Goal: Task Accomplishment & Management: Manage account settings

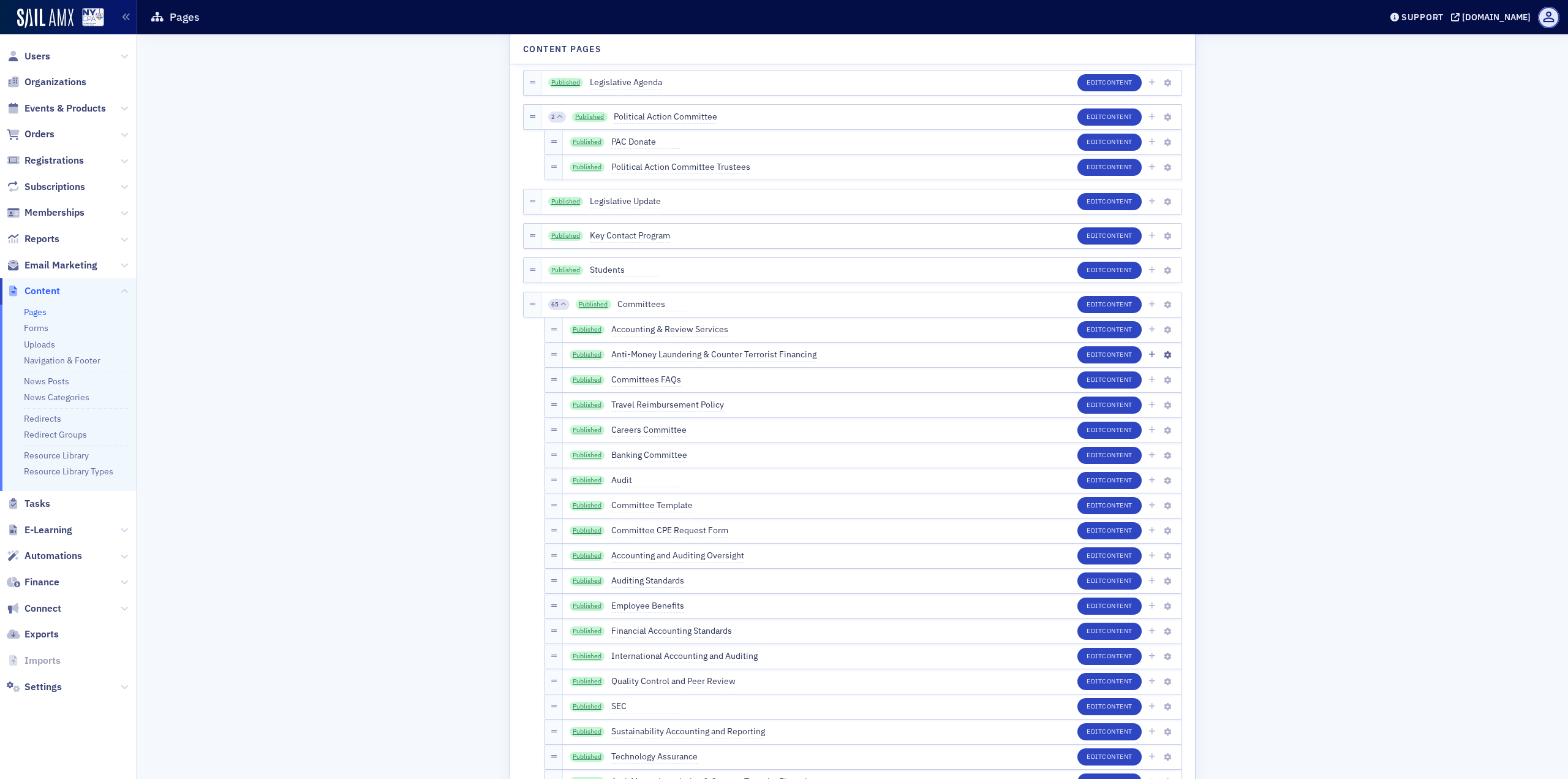
scroll to position [1655, 0]
click at [1091, 332] on button "Edit Content" at bounding box center [1110, 329] width 64 height 17
click at [588, 455] on link "Published" at bounding box center [588, 455] width 35 height 10
click at [588, 331] on link "Published" at bounding box center [588, 329] width 35 height 10
click at [1102, 330] on span "Content" at bounding box center [1117, 329] width 31 height 9
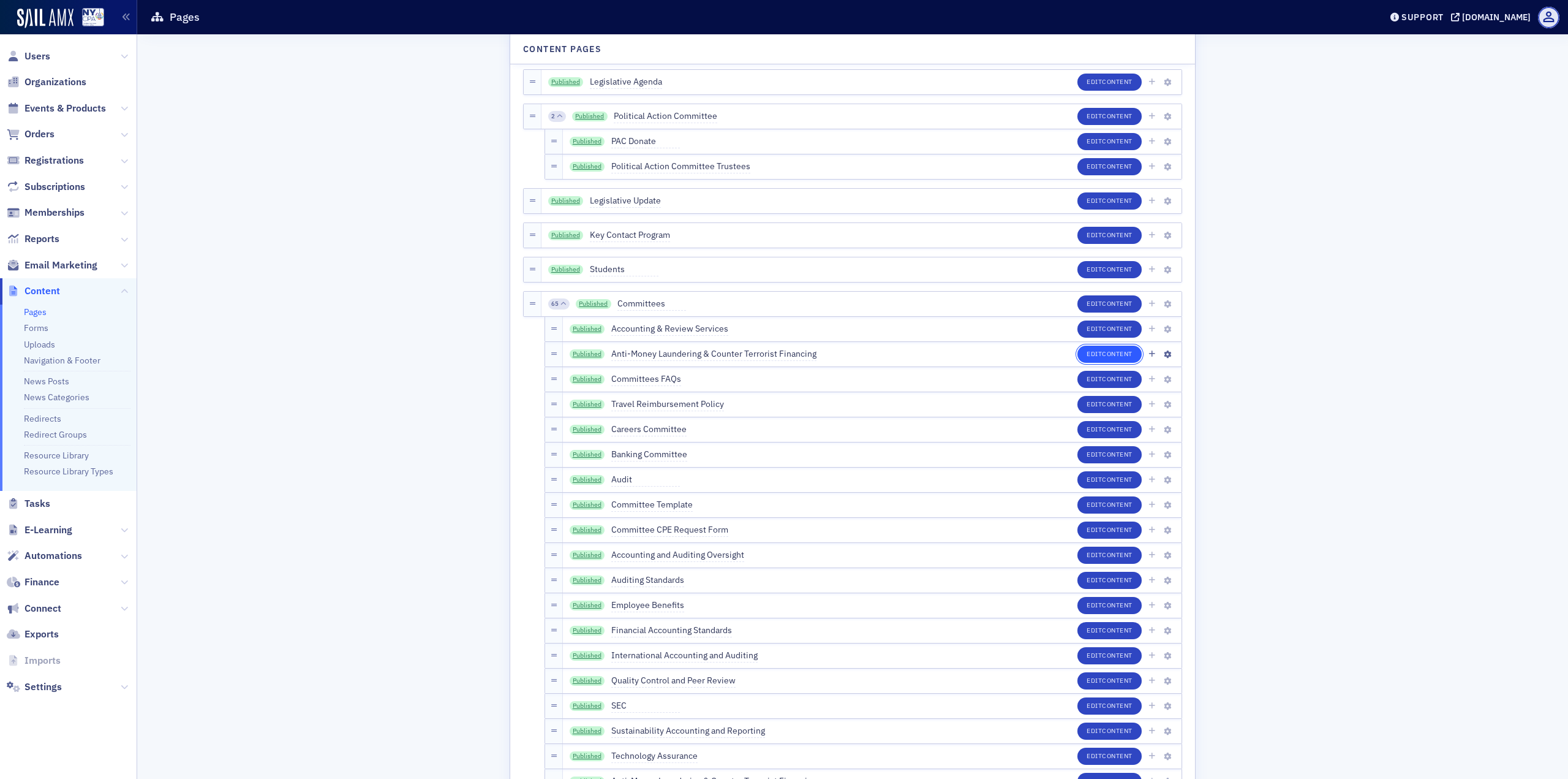
click at [1122, 355] on span "Content" at bounding box center [1117, 354] width 31 height 9
click at [1110, 457] on span "Content" at bounding box center [1117, 454] width 31 height 9
click at [589, 458] on link "Published" at bounding box center [588, 455] width 35 height 10
click at [1165, 456] on icon "button" at bounding box center [1168, 455] width 8 height 8
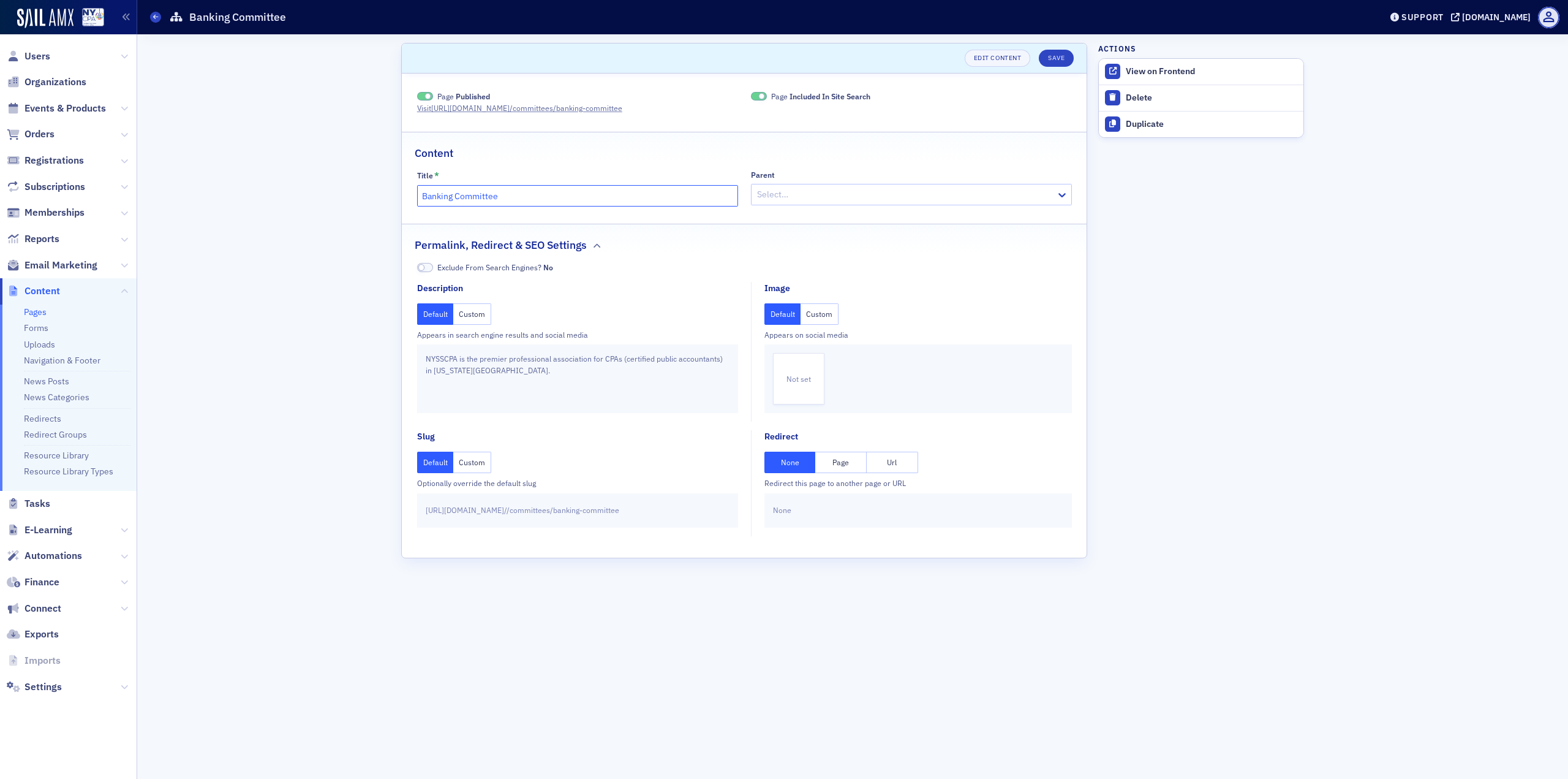
click at [510, 194] on input "Banking Committee" at bounding box center [578, 196] width 321 height 21
click at [511, 194] on input "Banking Committee" at bounding box center [578, 196] width 321 height 21
type input "Banking Community"
click at [472, 456] on button "Custom" at bounding box center [472, 462] width 38 height 21
click at [659, 517] on input "text" at bounding box center [641, 510] width 175 height 17
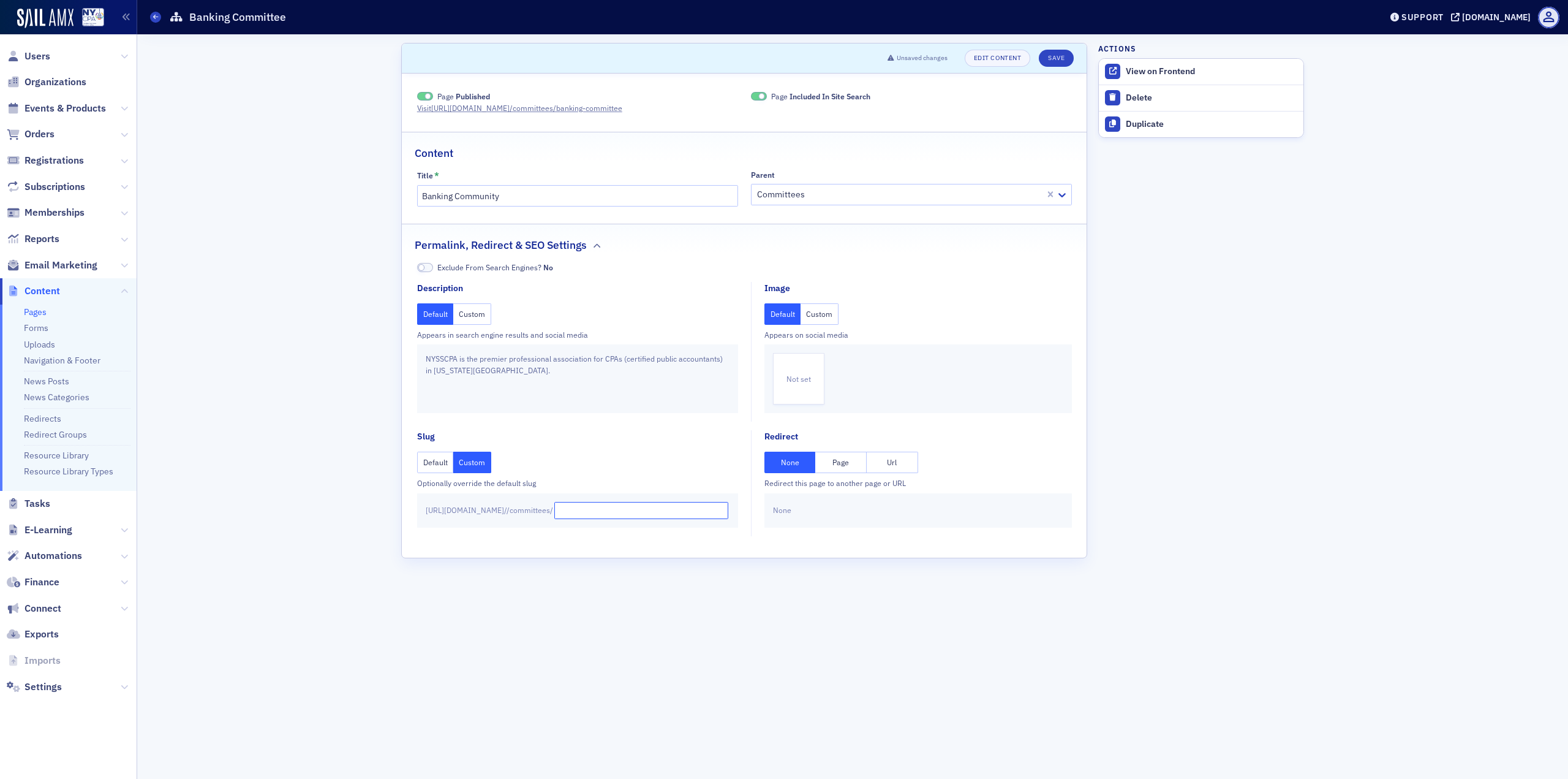
click at [659, 517] on input "text" at bounding box center [641, 510] width 175 height 17
type input "banking"
click at [667, 571] on form "Scroll to Unsaved changes Edit Content Save Page Published Visit [URL][DOMAIN_N…" at bounding box center [744, 406] width 686 height 727
click at [1057, 59] on button "Save" at bounding box center [1056, 58] width 35 height 17
click at [160, 15] on span at bounding box center [155, 16] width 11 height 11
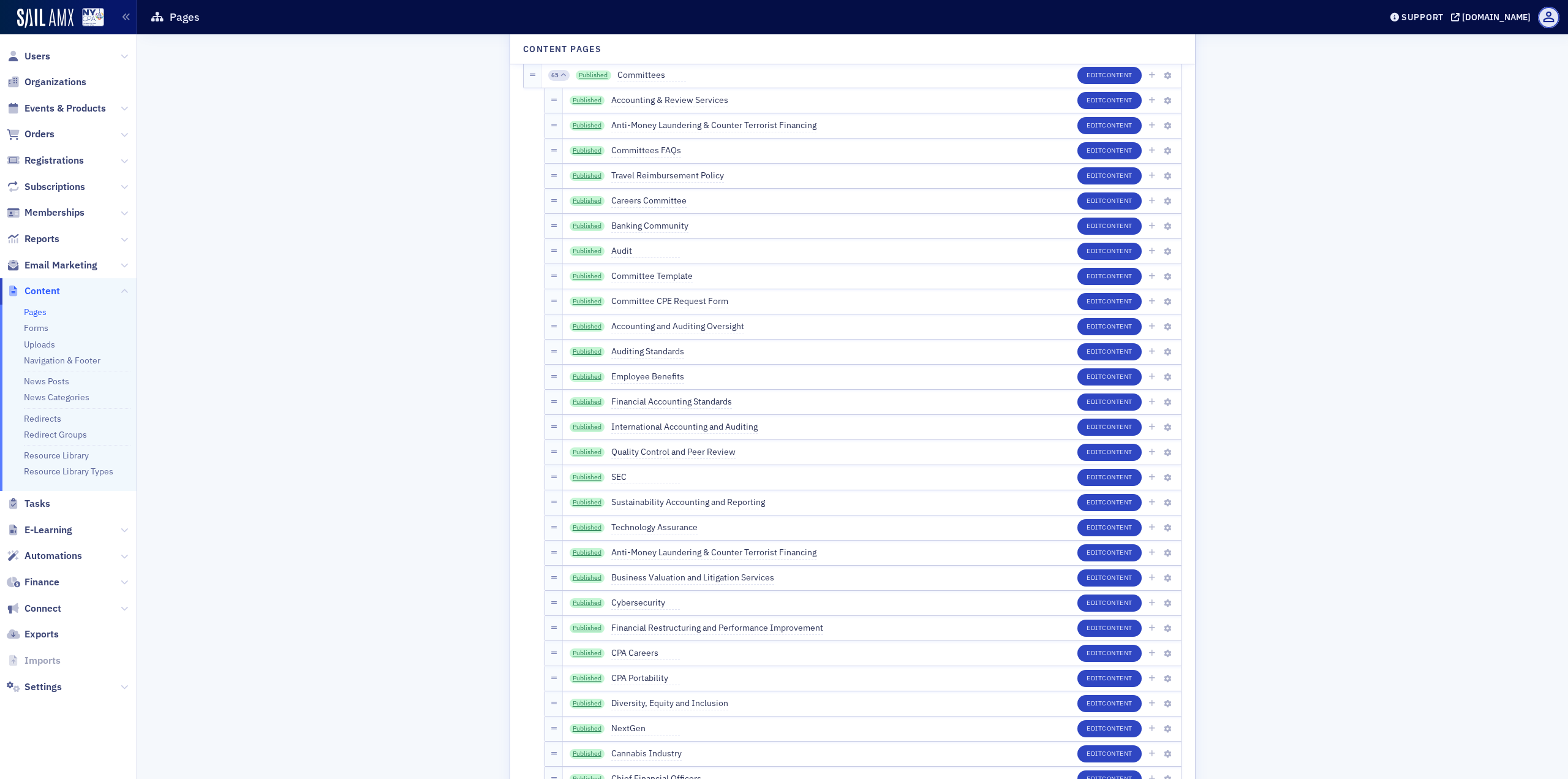
scroll to position [1777, 0]
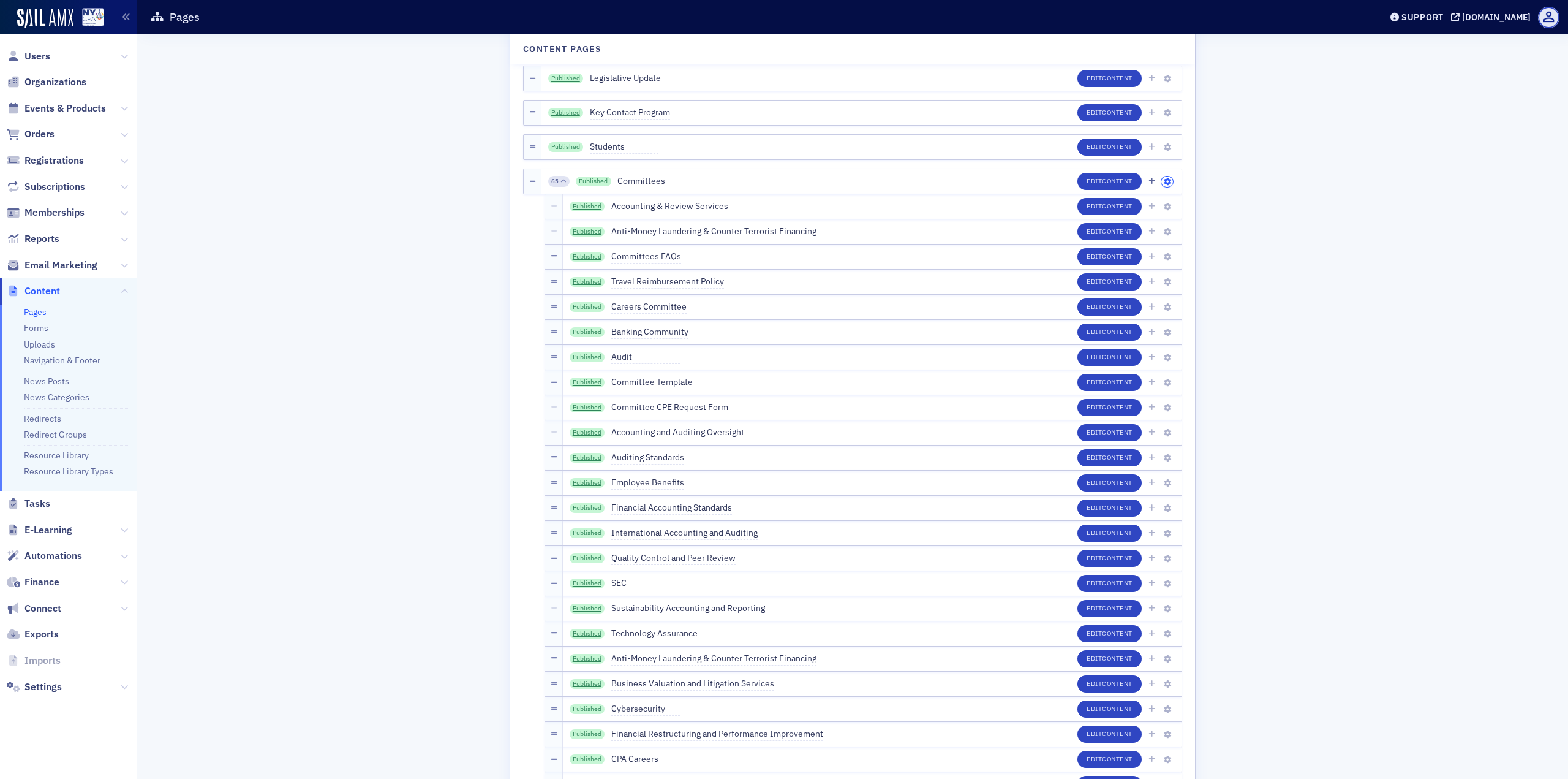
click at [1164, 180] on icon "button" at bounding box center [1168, 182] width 8 height 8
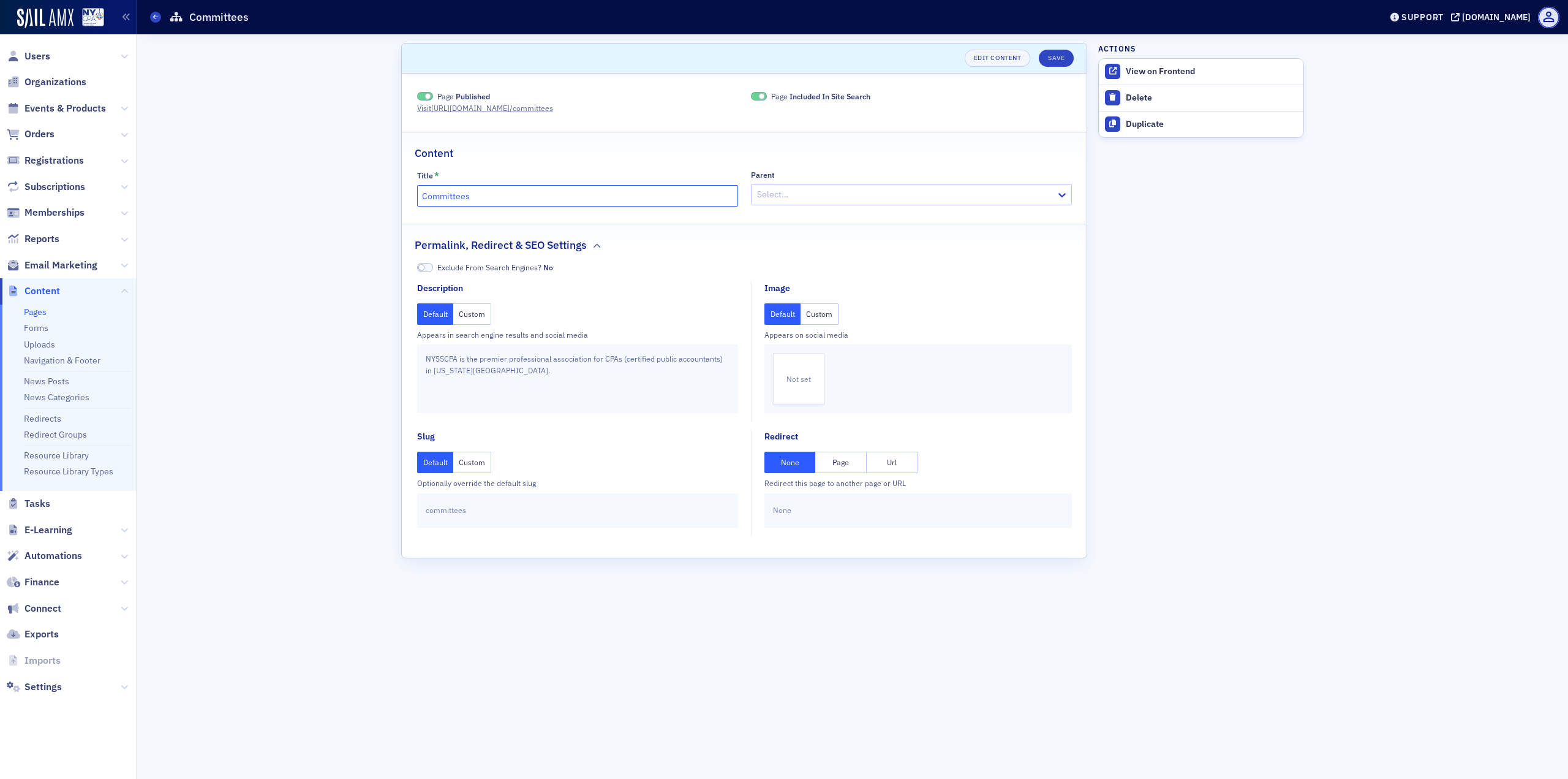
click at [532, 191] on input "Committees" at bounding box center [578, 196] width 321 height 21
drag, startPoint x: 509, startPoint y: 196, endPoint x: 383, endPoint y: 204, distance: 126.3
click at [363, 184] on div "Scroll to Unsaved changes Edit Content Save Page Published Visit [URL][DOMAIN_N…" at bounding box center [852, 406] width 1414 height 744
type input "Communities"
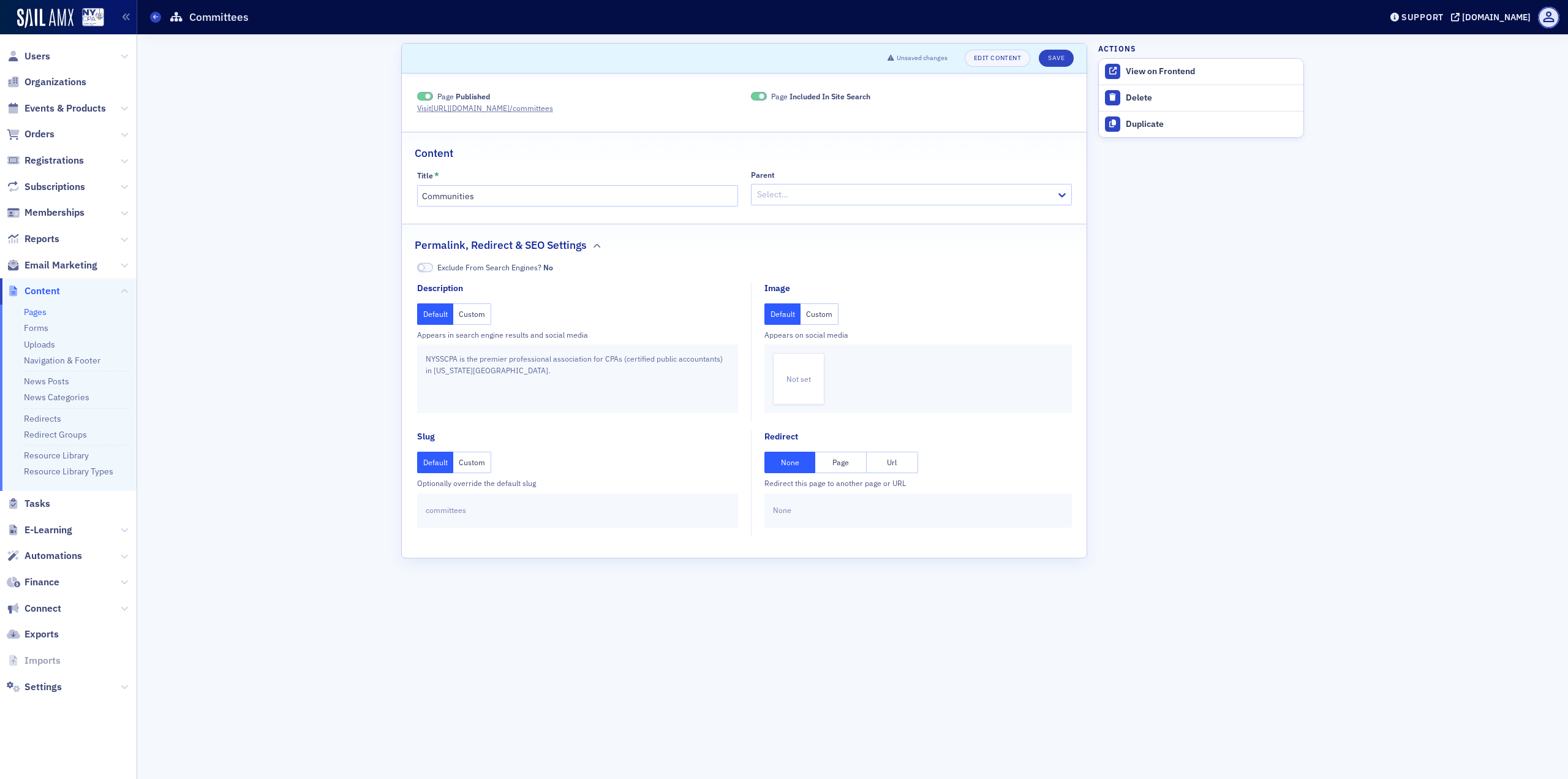
click at [474, 464] on button "Custom" at bounding box center [472, 462] width 38 height 21
click at [513, 512] on input "text" at bounding box center [578, 510] width 302 height 17
paste input "Communities"
click at [435, 510] on input "Communities" at bounding box center [578, 510] width 302 height 17
type input "communities"
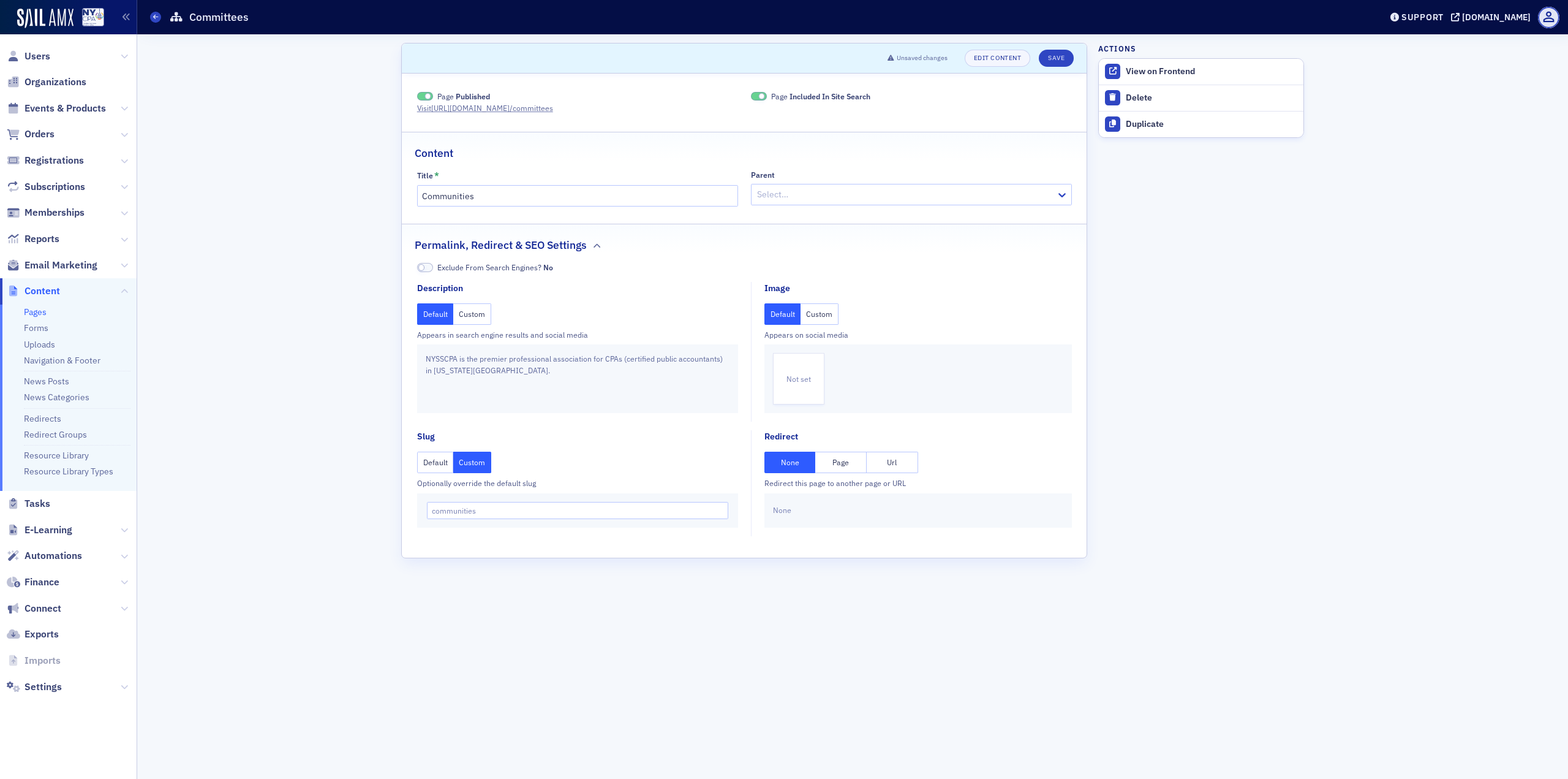
click at [348, 497] on div "Scroll to Unsaved changes Edit Content Save Page Published Visit [URL][DOMAIN_N…" at bounding box center [852, 406] width 1414 height 744
click at [1048, 62] on button "Save" at bounding box center [1056, 58] width 35 height 17
click at [154, 21] on span at bounding box center [155, 16] width 11 height 11
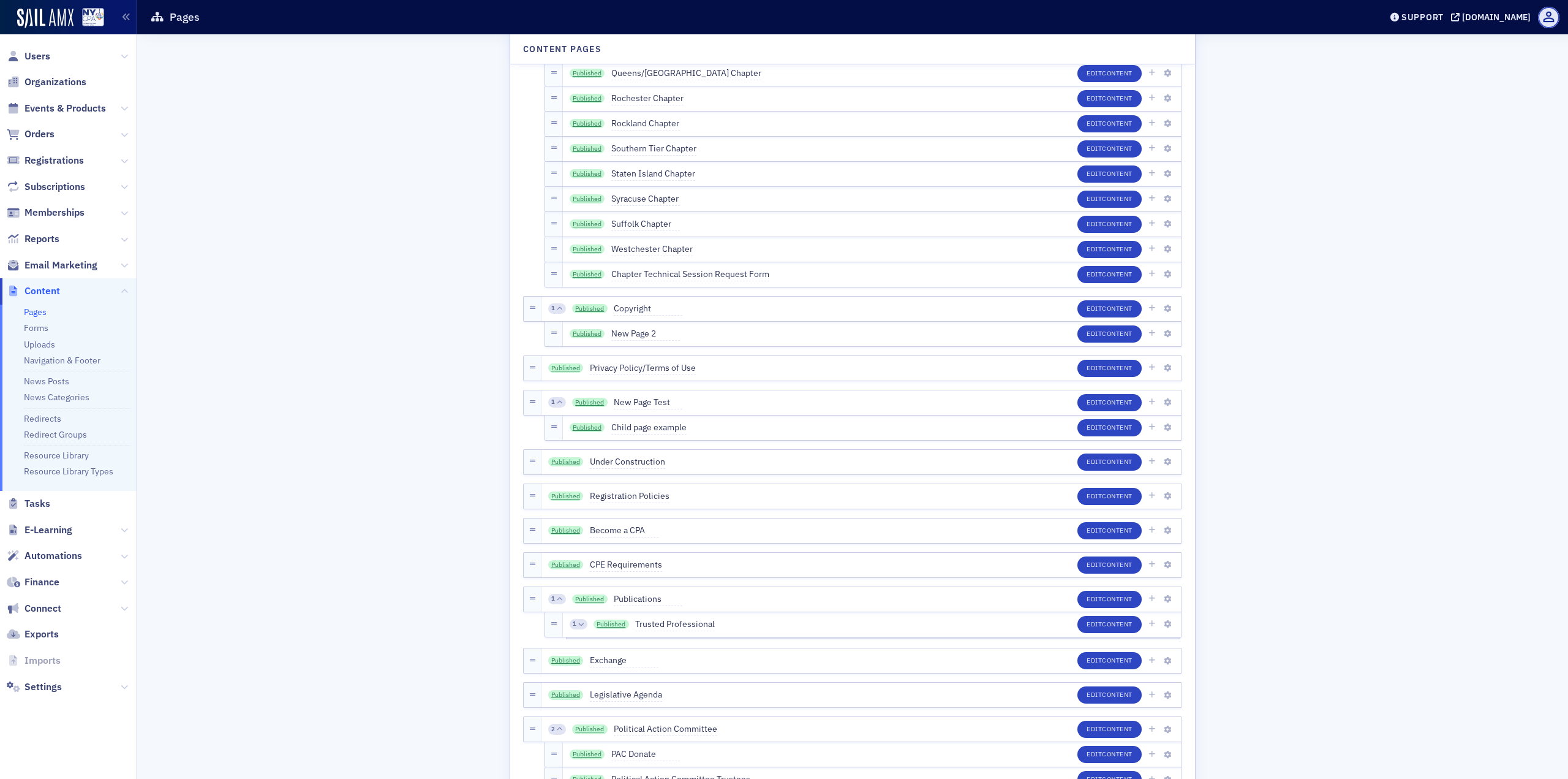
scroll to position [1471, 0]
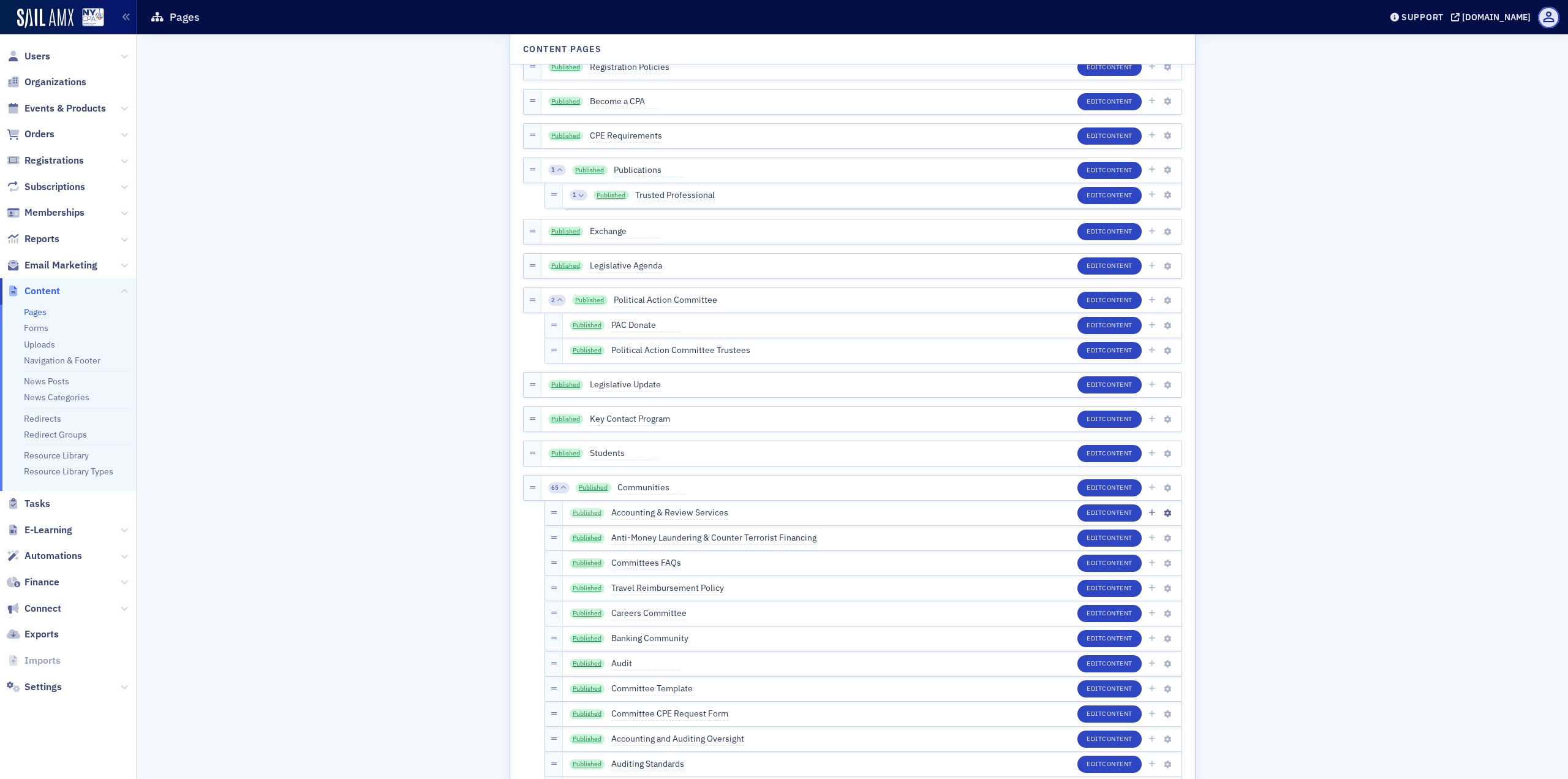
click at [574, 517] on link "Published" at bounding box center [588, 513] width 35 height 10
click at [588, 539] on link "Published" at bounding box center [588, 538] width 35 height 10
click at [579, 534] on link "Published" at bounding box center [588, 538] width 35 height 10
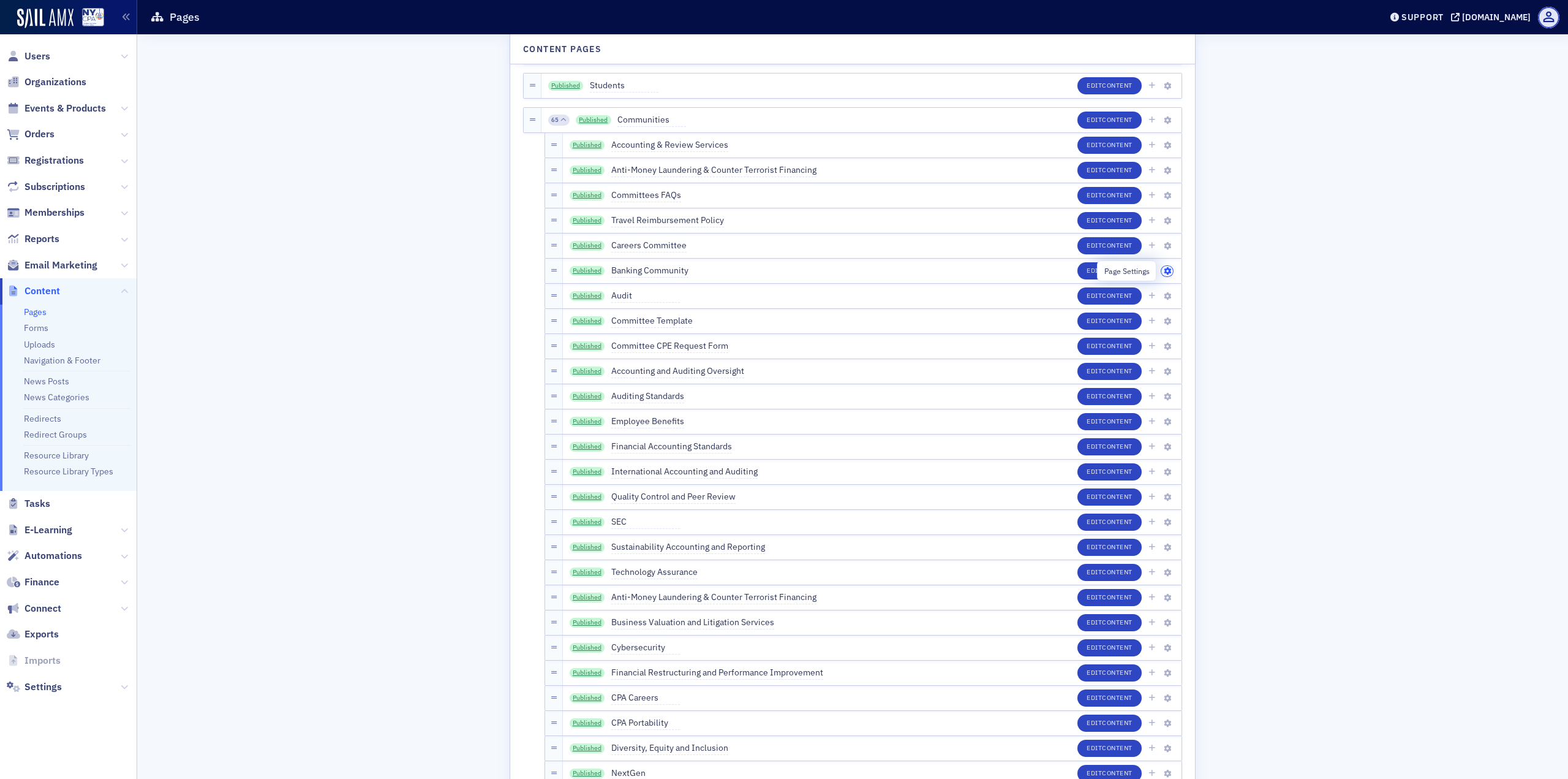
click at [1164, 272] on icon "button" at bounding box center [1168, 272] width 8 height 8
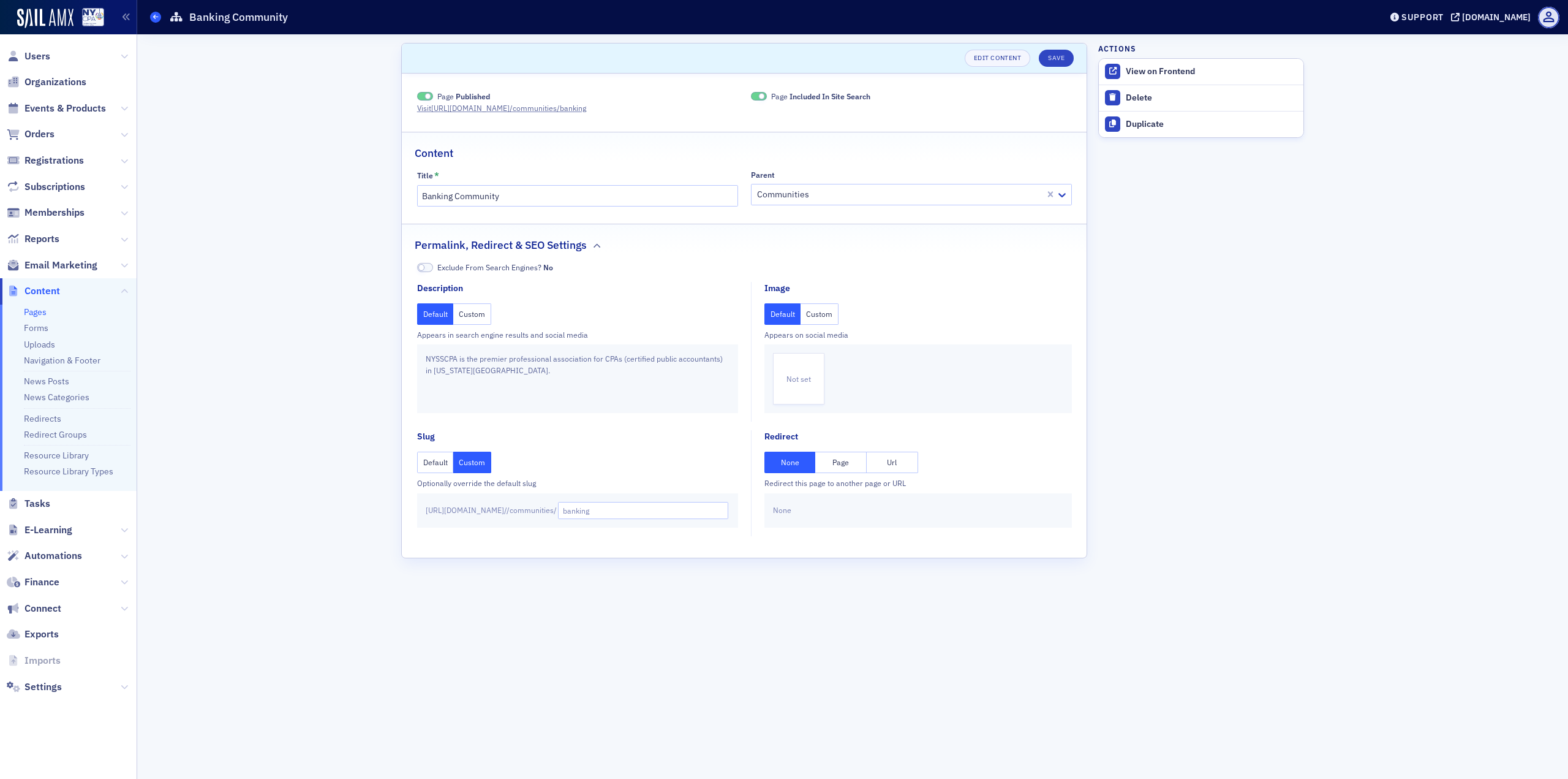
click at [152, 18] on span at bounding box center [155, 16] width 11 height 11
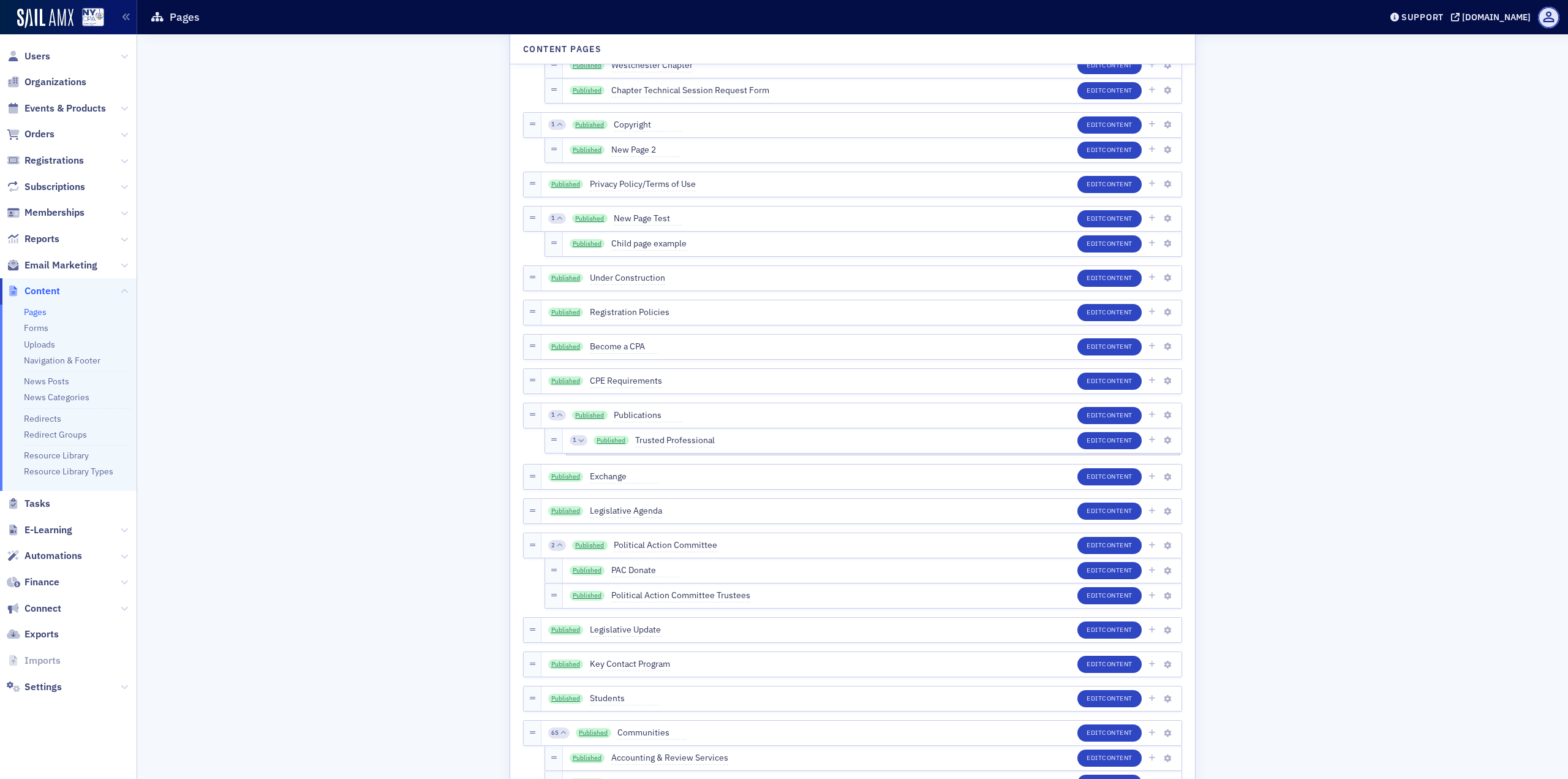
scroll to position [1655, 0]
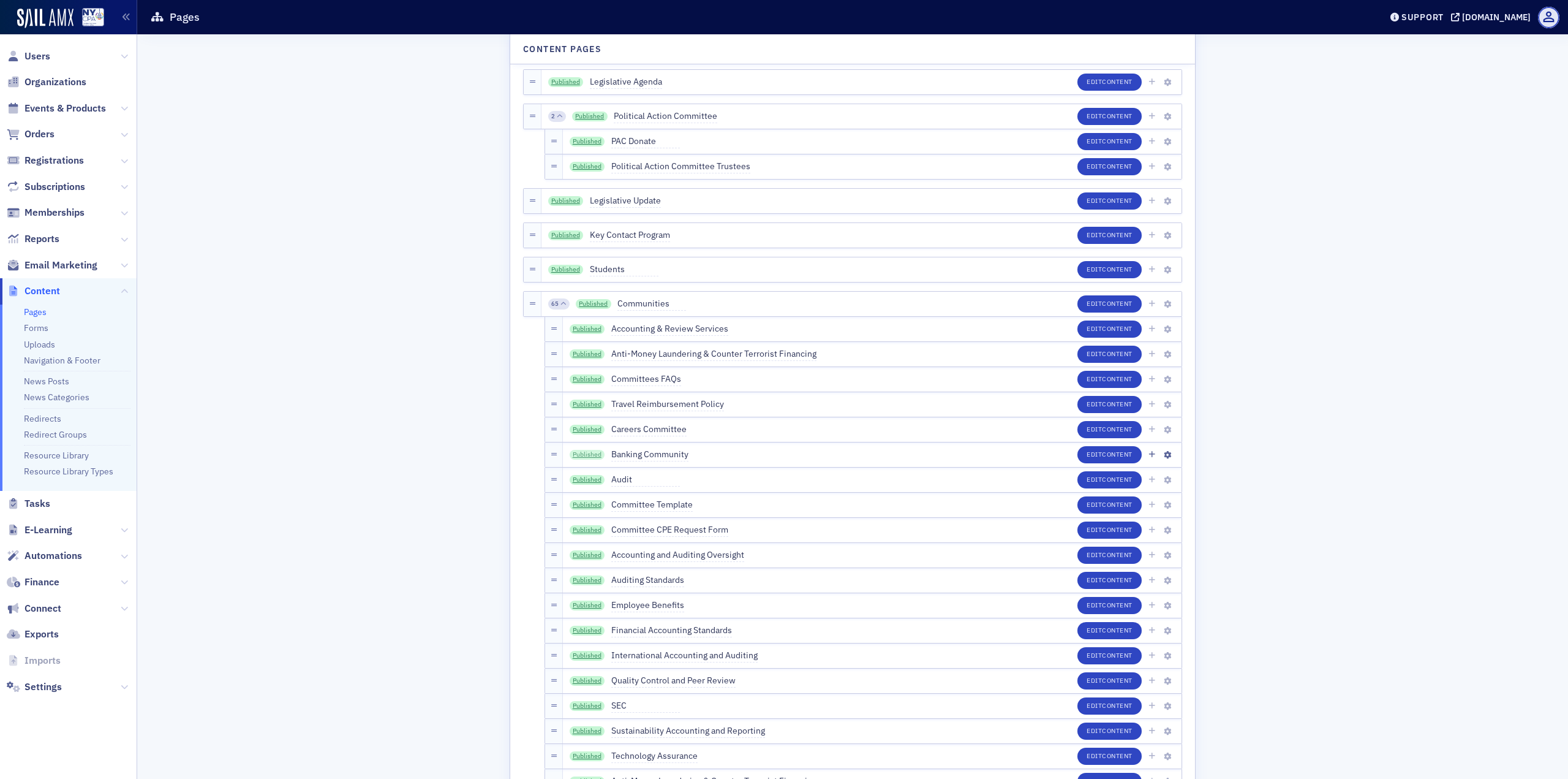
click at [583, 454] on link "Published" at bounding box center [588, 455] width 35 height 10
click at [1164, 557] on icon "button" at bounding box center [1168, 556] width 8 height 8
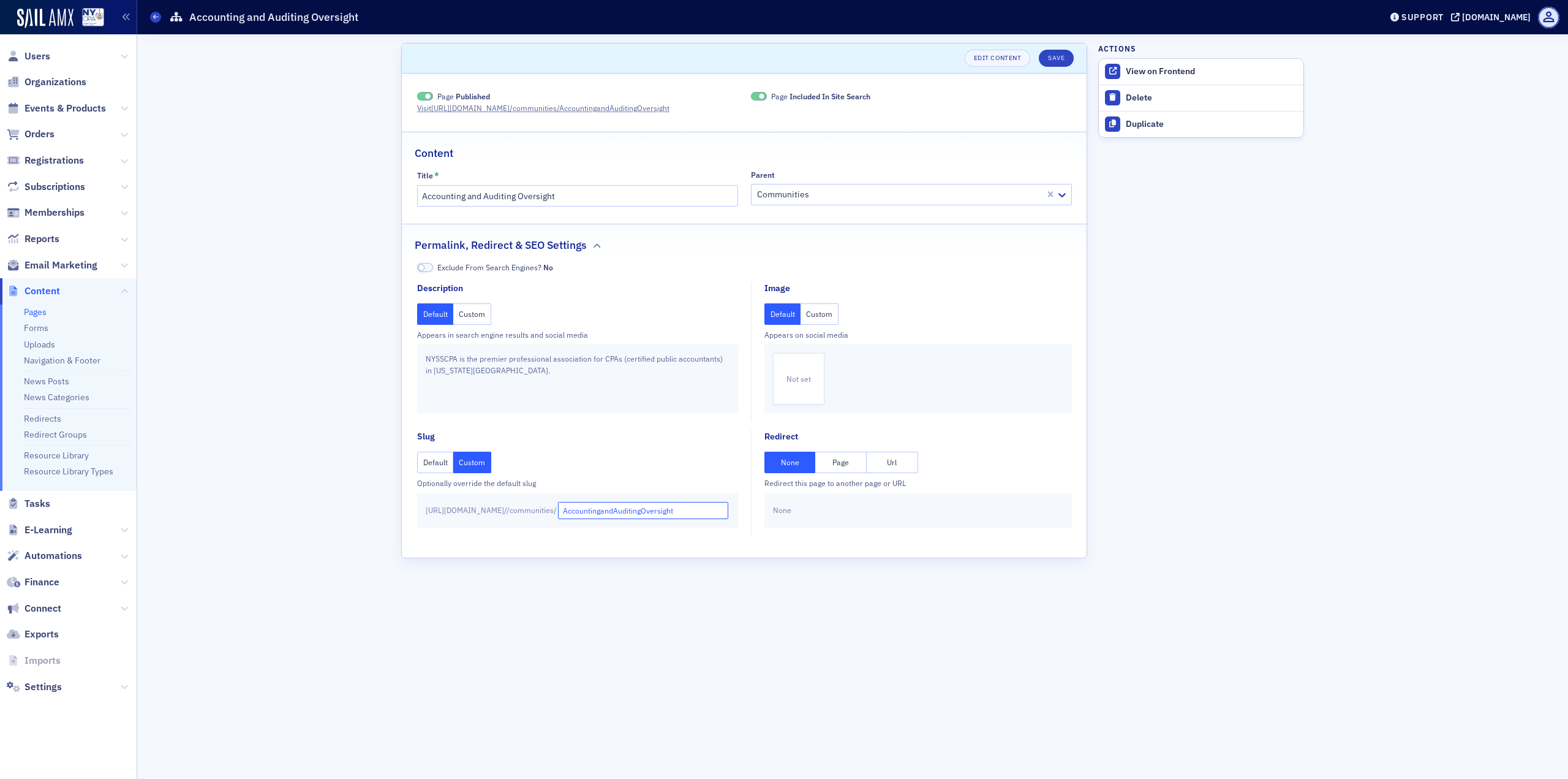
click at [618, 519] on input "AccountingandAuditingOversight" at bounding box center [643, 510] width 171 height 17
click at [687, 519] on input "accounting-auditingOversight" at bounding box center [643, 510] width 171 height 17
type input "accounting-auditing-oversight"
click at [656, 205] on input "Accounting and Auditing Oversight" at bounding box center [578, 196] width 321 height 21
type input "Accounting and Auditing Oversight Community"
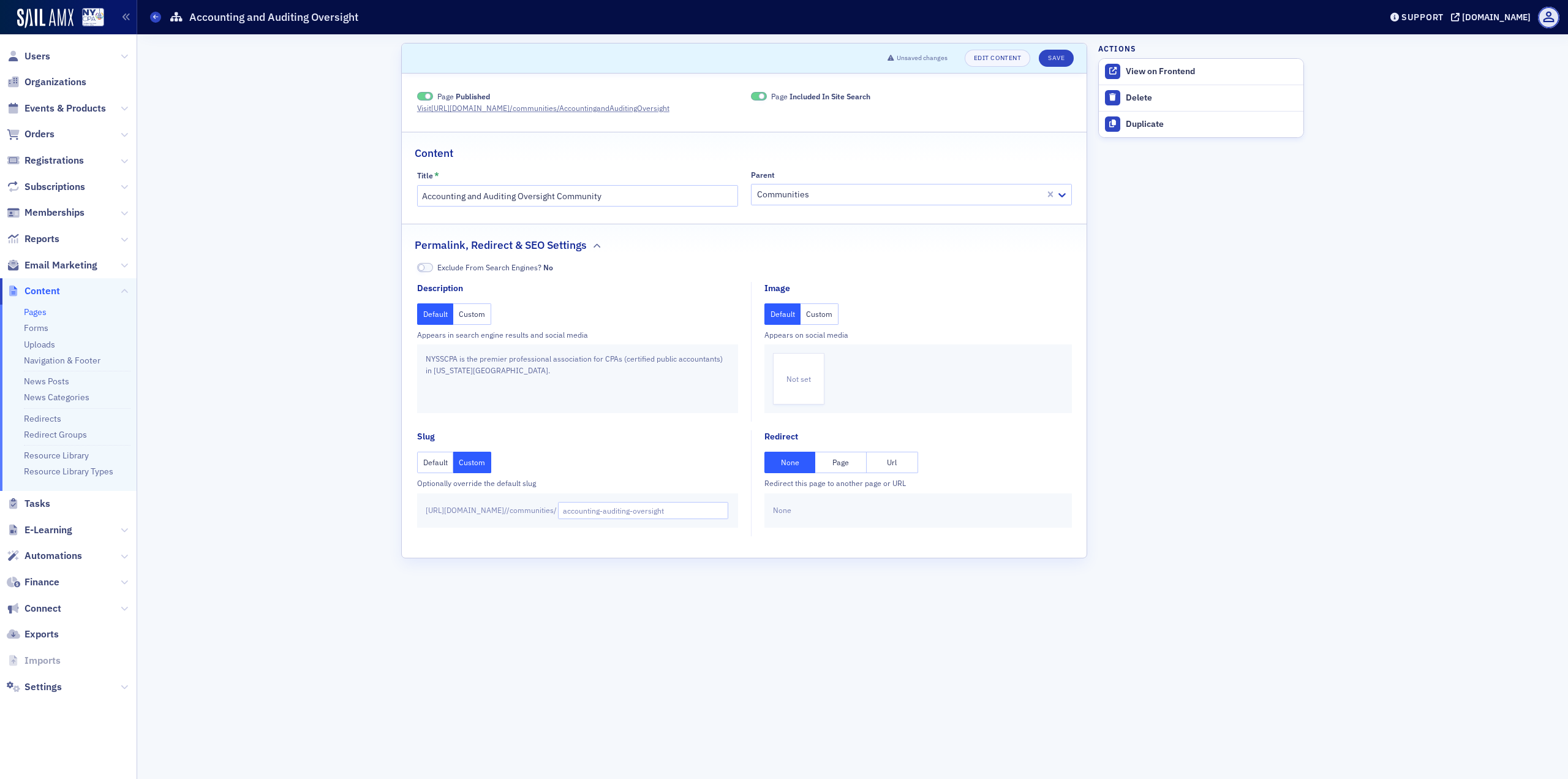
click at [385, 322] on div "Scroll to Unsaved changes Edit Content Save Page Published Visit [URL][DOMAIN_N…" at bounding box center [852, 406] width 1414 height 744
click at [1058, 60] on button "Save" at bounding box center [1056, 58] width 35 height 17
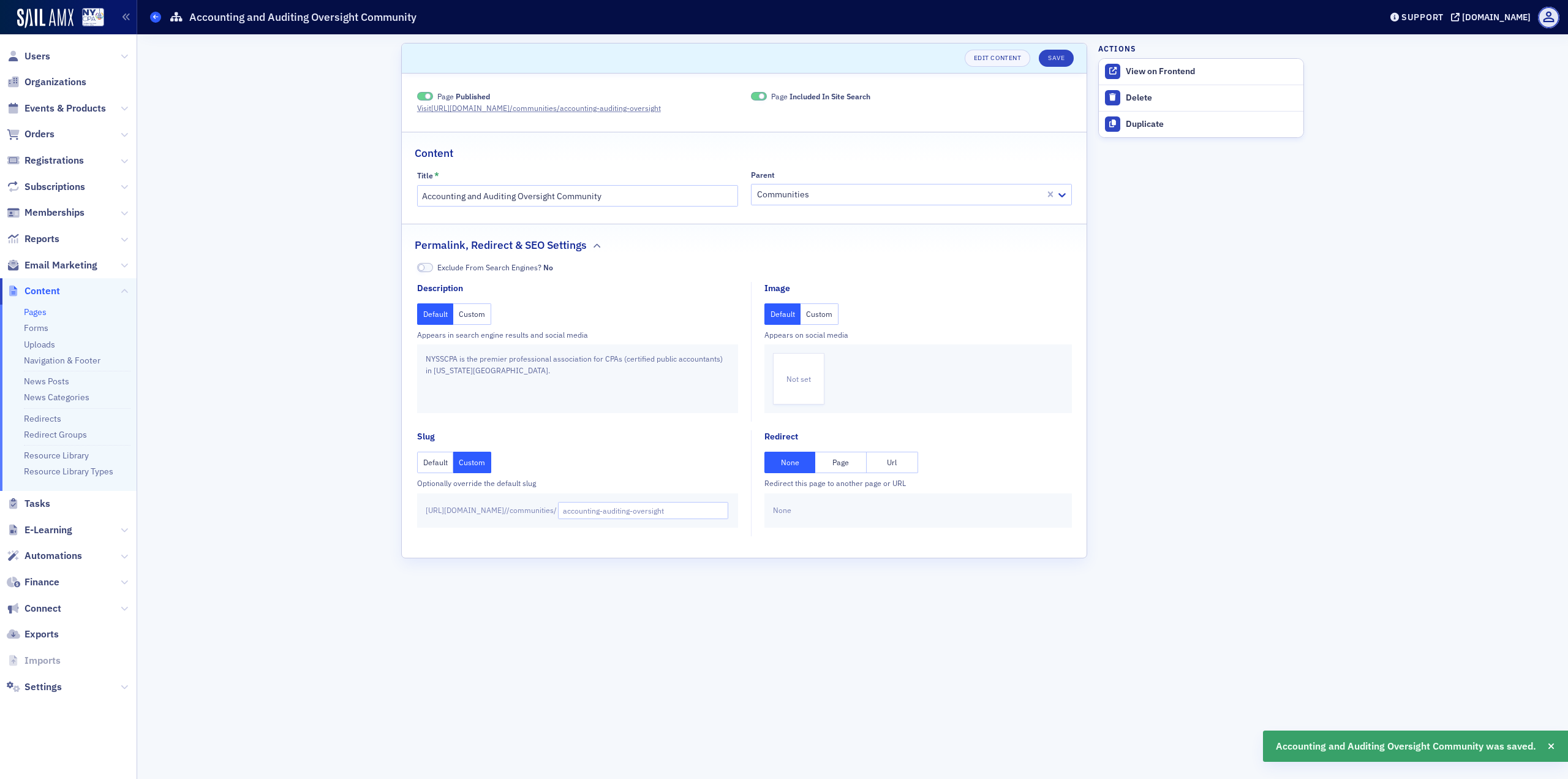
click at [151, 15] on span at bounding box center [155, 16] width 11 height 11
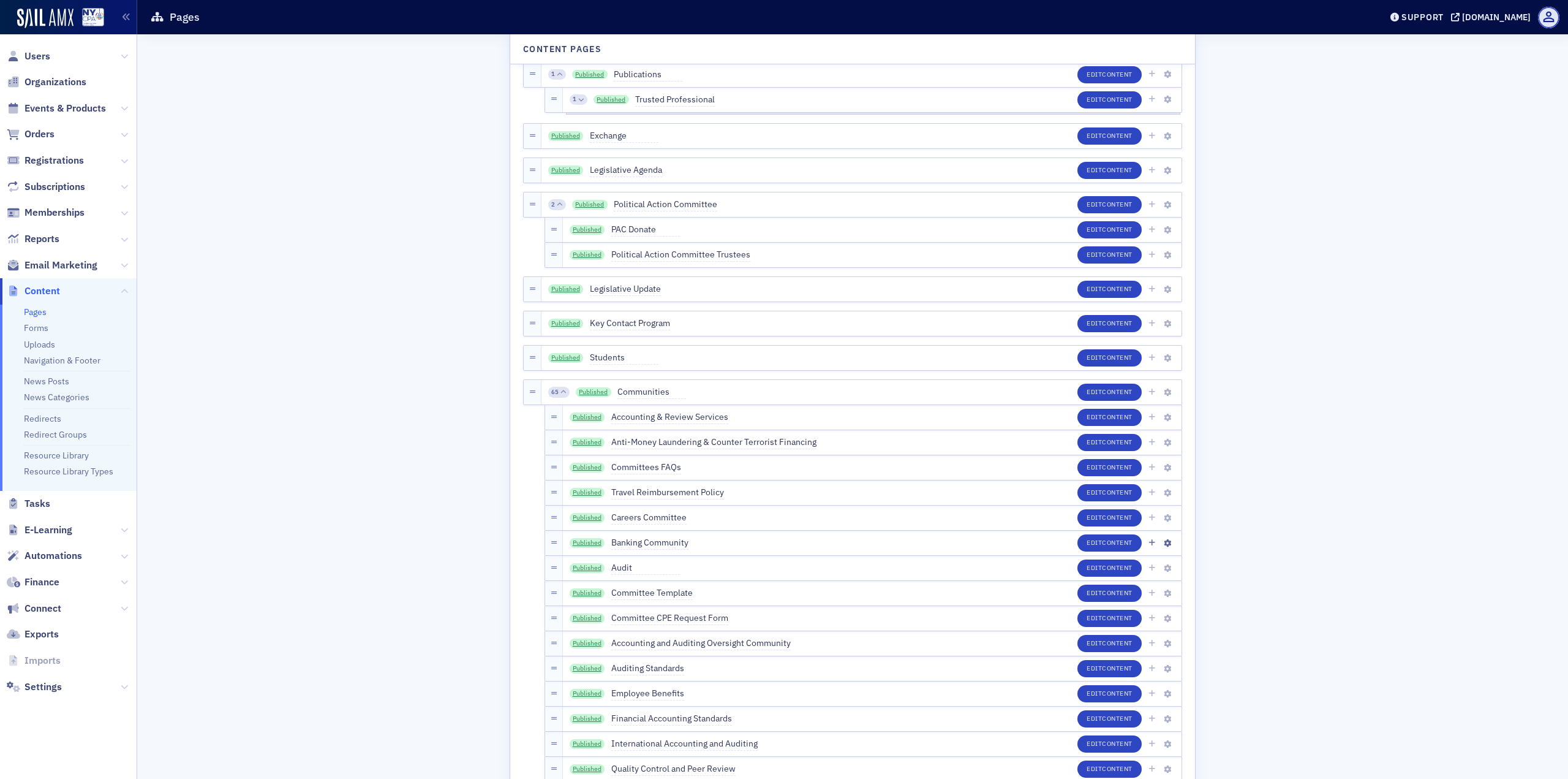
scroll to position [1716, 0]
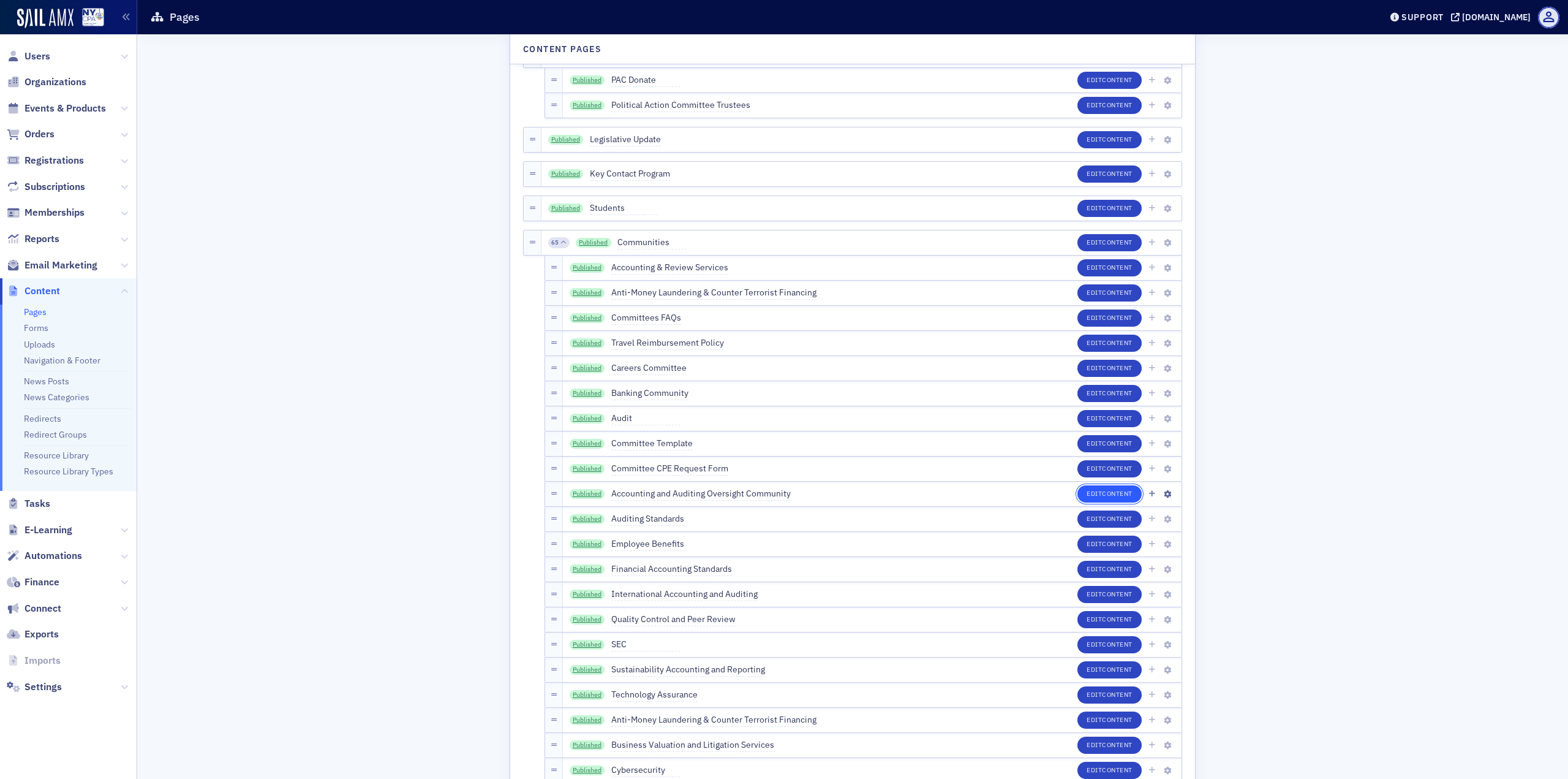
click at [1086, 493] on button "Edit Content" at bounding box center [1110, 493] width 64 height 17
click at [591, 494] on link "Published" at bounding box center [588, 494] width 35 height 10
